Goal: Find specific page/section: Find specific page/section

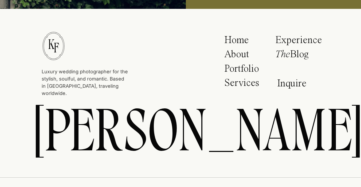
scroll to position [2760, 0]
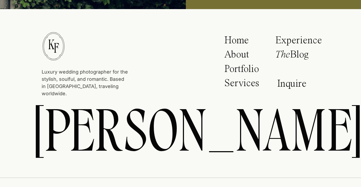
click at [236, 54] on p "About" at bounding box center [240, 55] width 32 height 13
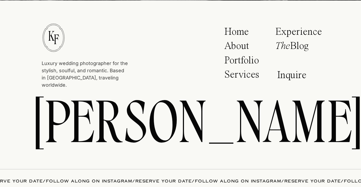
scroll to position [1955, 0]
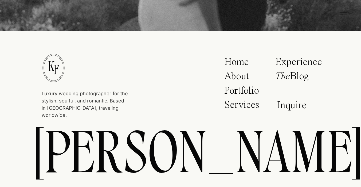
click at [293, 108] on p "Inquire" at bounding box center [293, 106] width 32 height 12
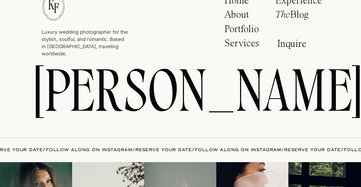
scroll to position [988, 0]
